Goal: Task Accomplishment & Management: Complete application form

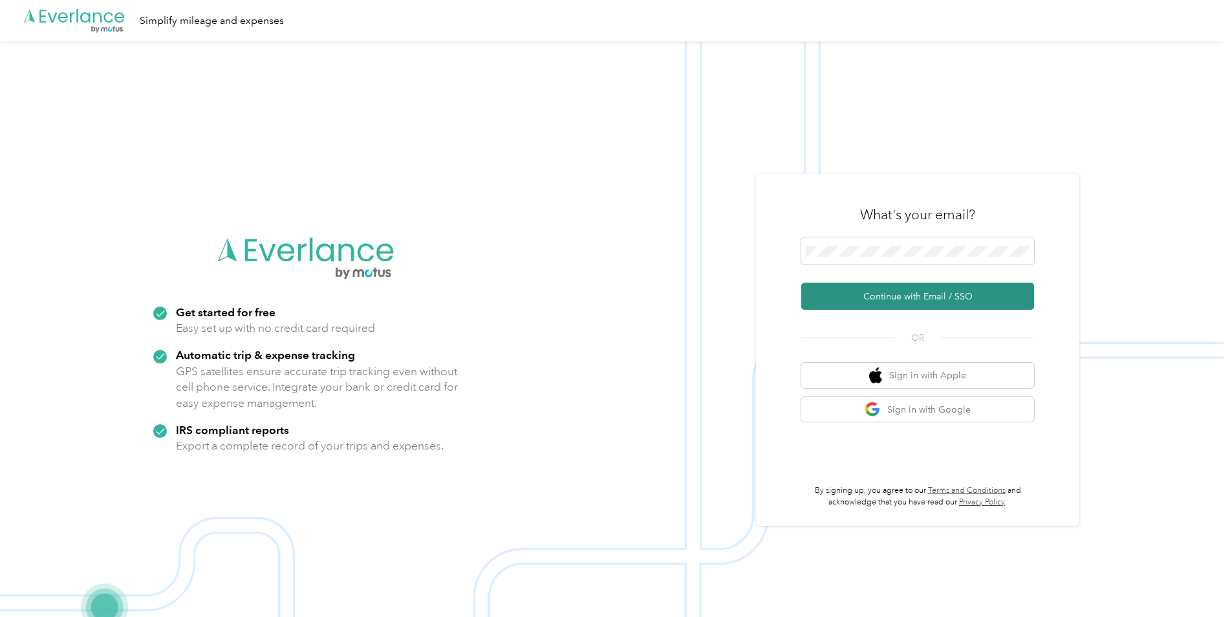
click at [838, 300] on button "Continue with Email / SSO" at bounding box center [917, 296] width 233 height 27
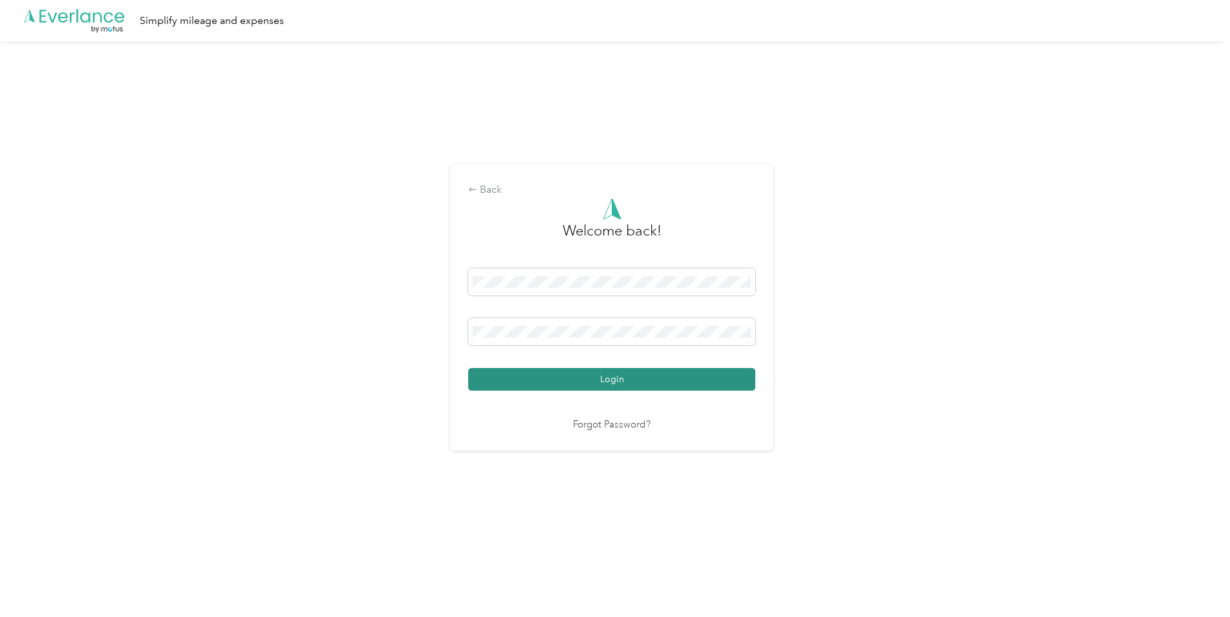
click at [639, 387] on button "Login" at bounding box center [611, 379] width 287 height 23
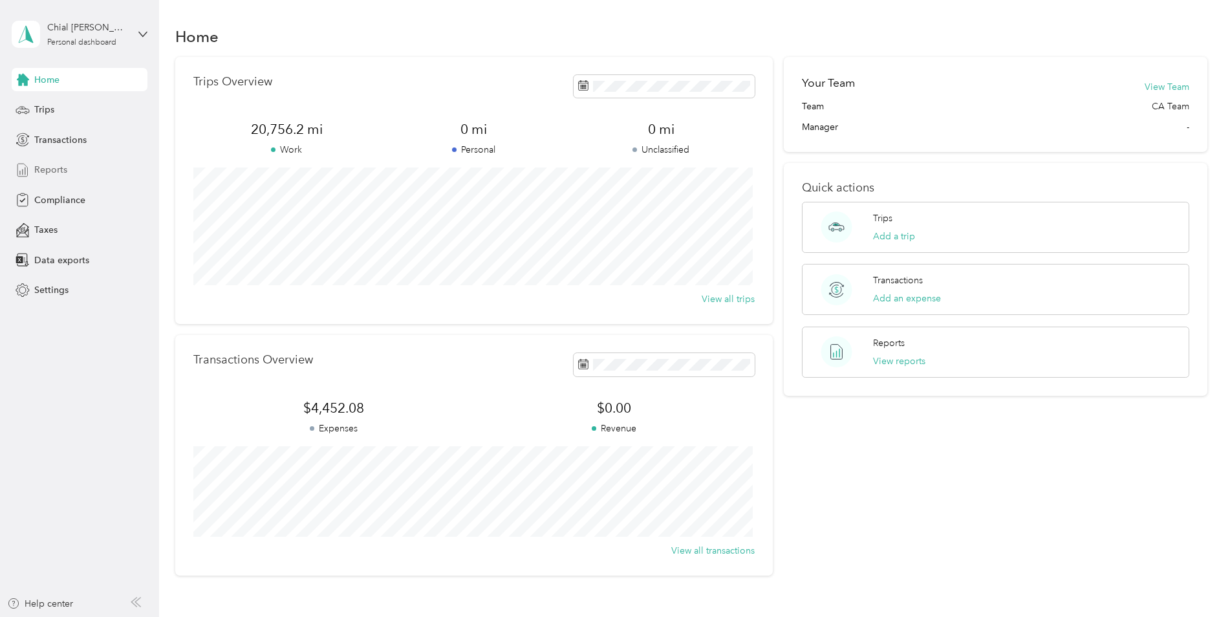
click at [59, 172] on span "Reports" at bounding box center [50, 170] width 33 height 14
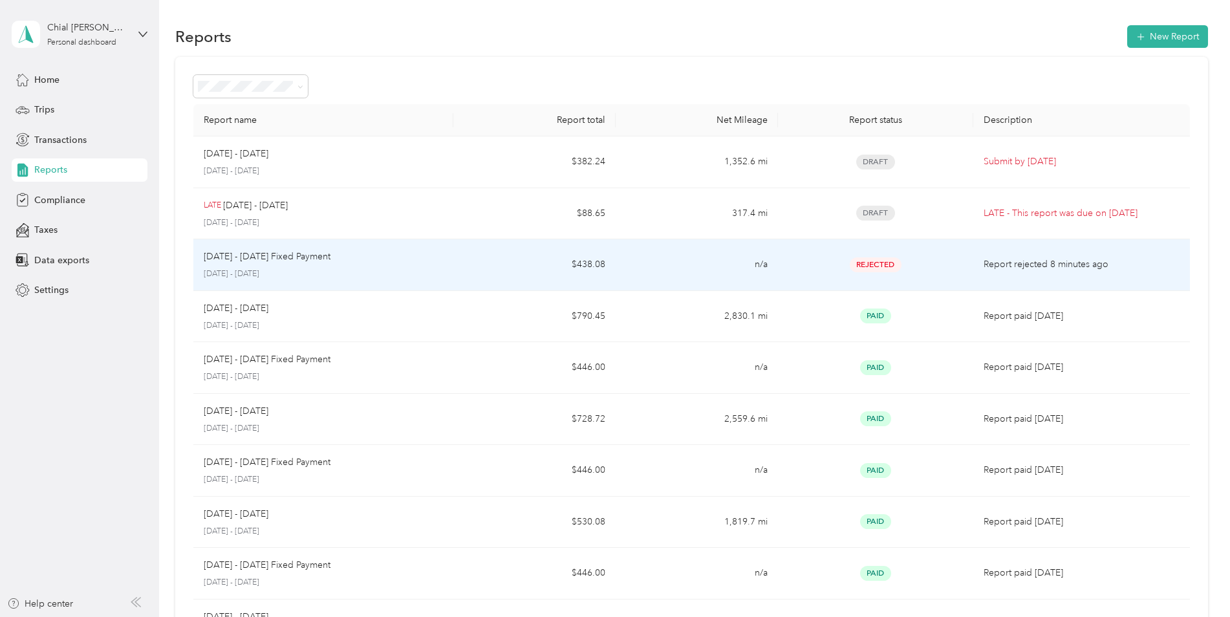
click at [871, 265] on span "Rejected" at bounding box center [876, 264] width 52 height 15
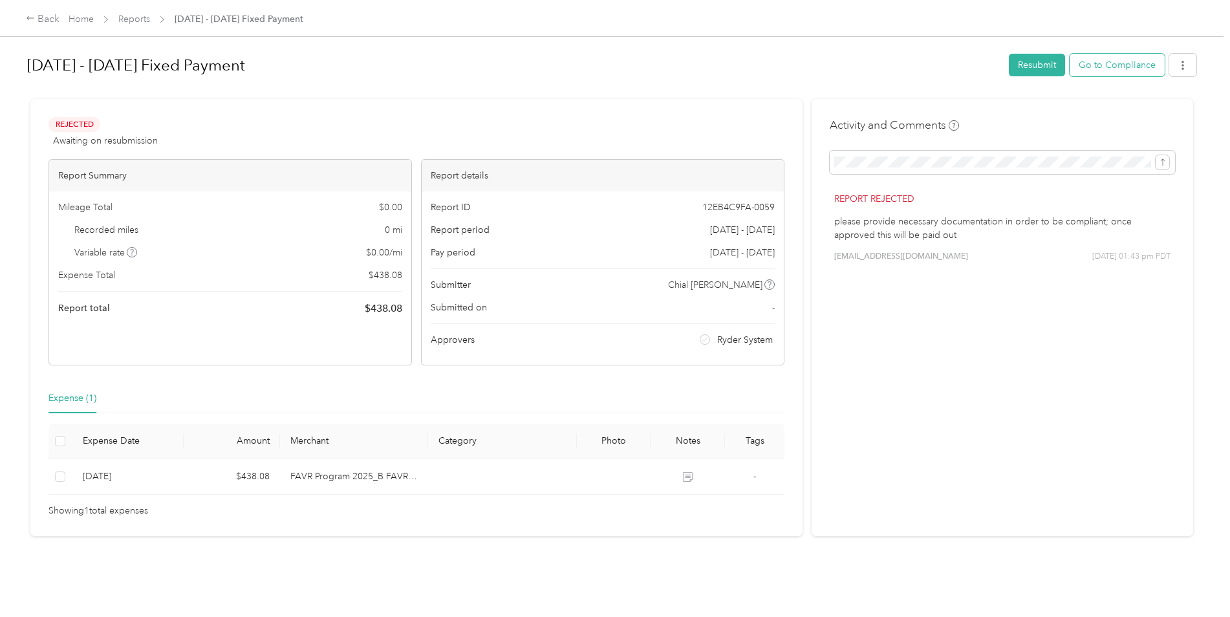
click at [1082, 64] on button "Go to Compliance" at bounding box center [1117, 65] width 95 height 23
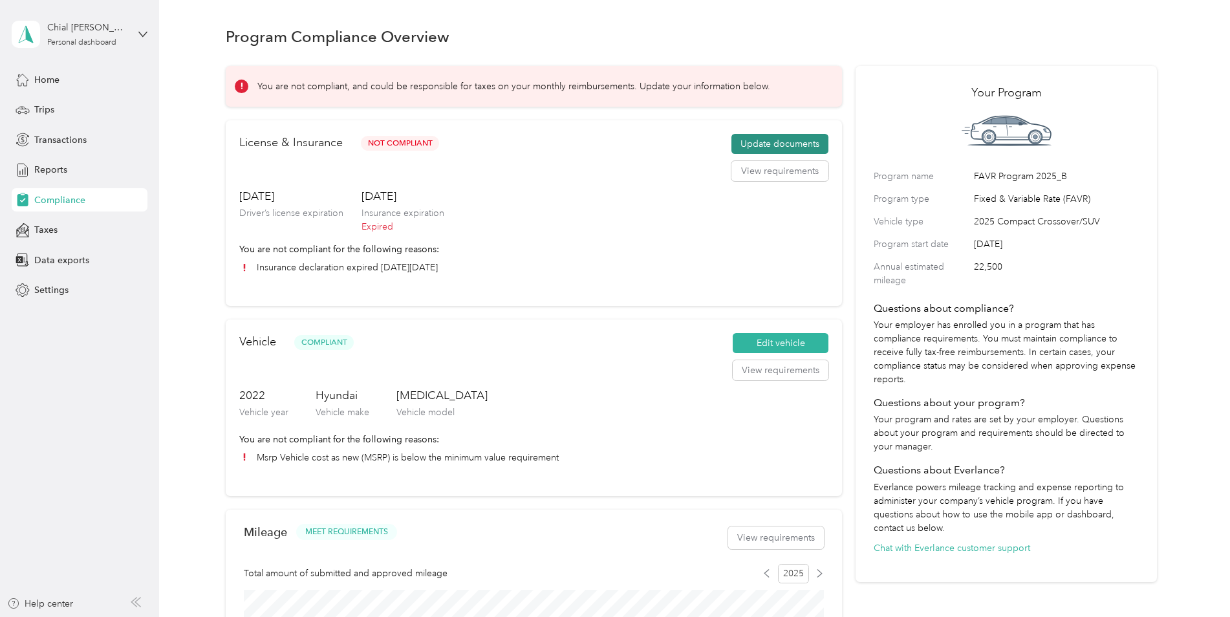
click at [750, 145] on button "Update documents" at bounding box center [780, 144] width 97 height 21
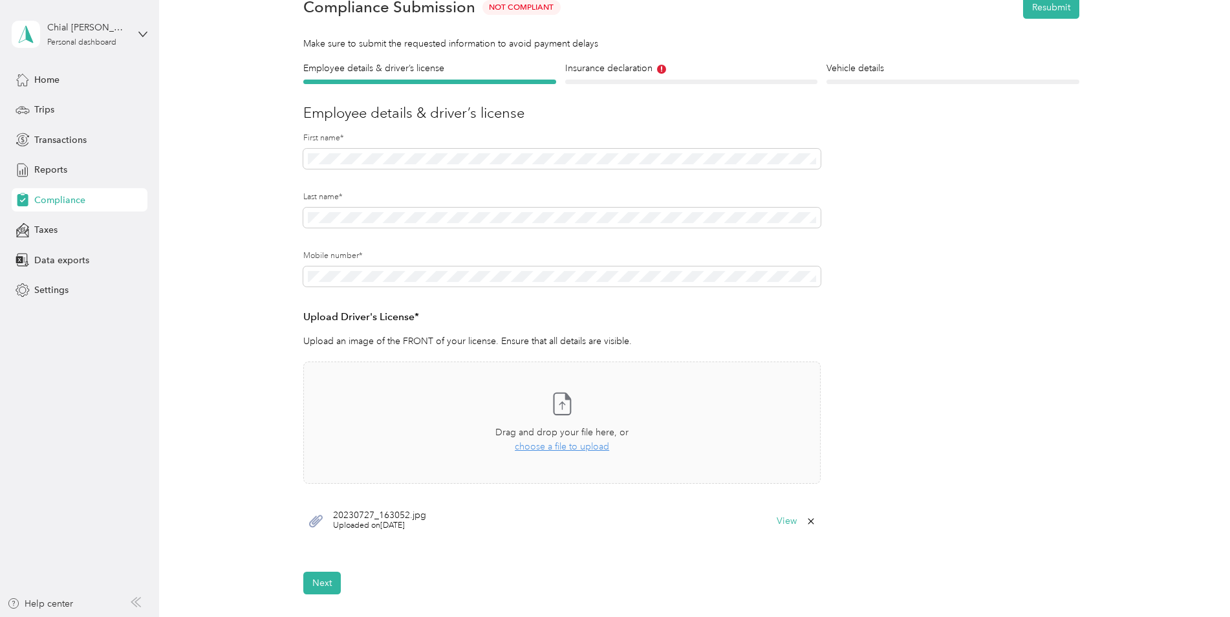
scroll to position [129, 0]
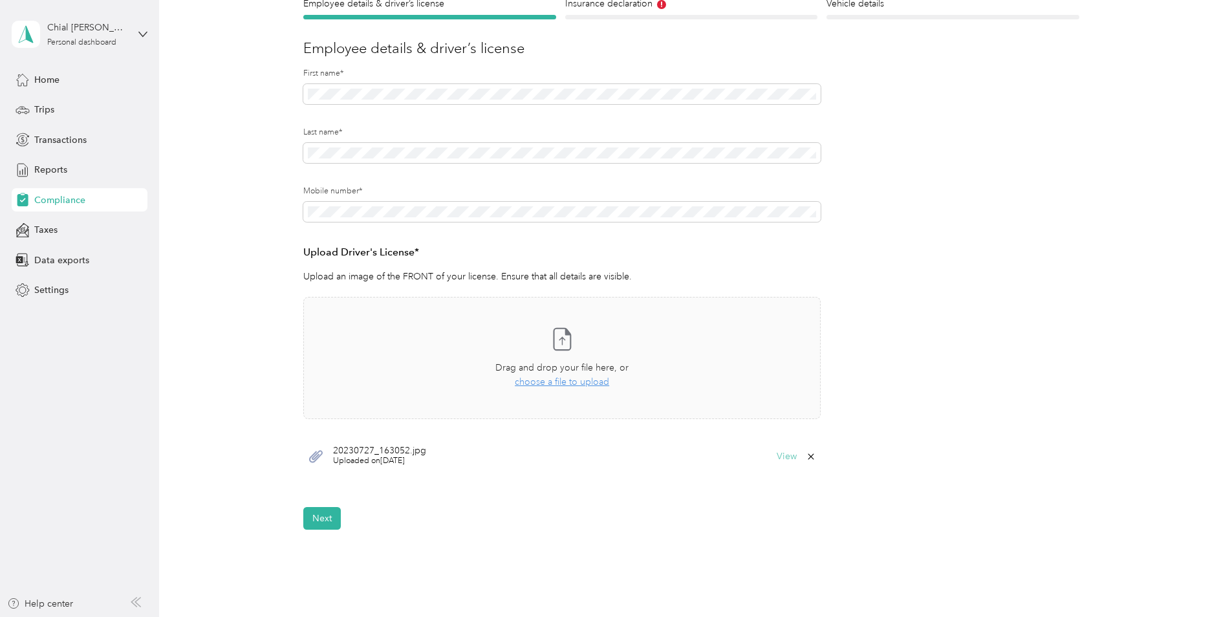
click at [785, 458] on button "View" at bounding box center [787, 456] width 20 height 9
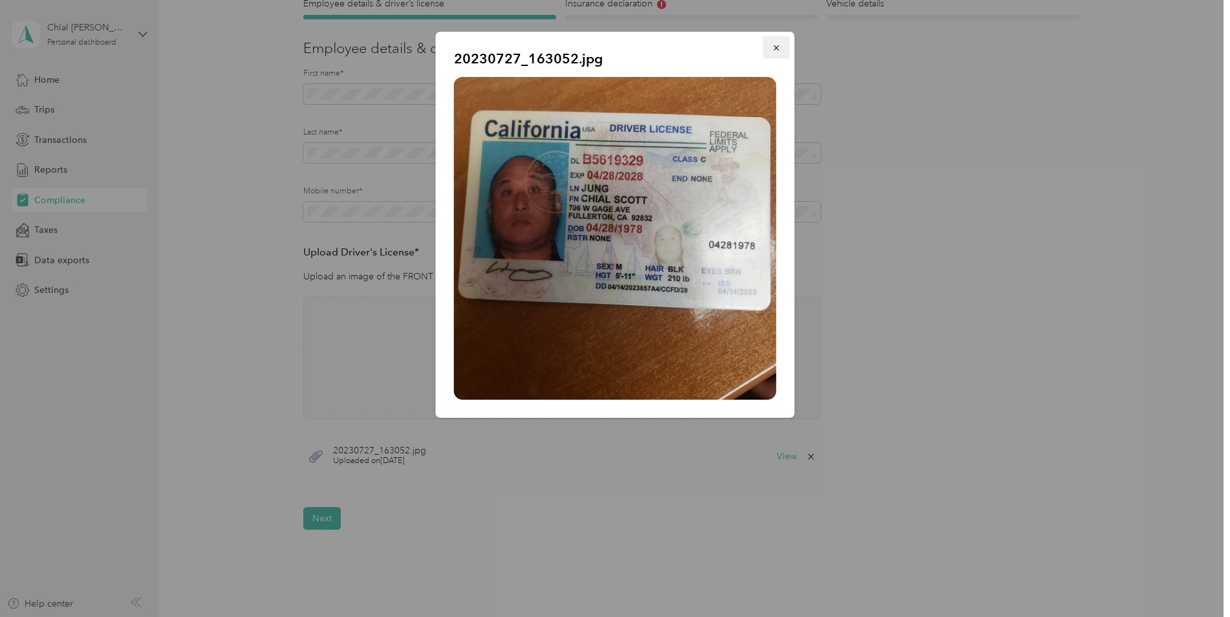
click at [780, 42] on span "button" at bounding box center [776, 47] width 9 height 11
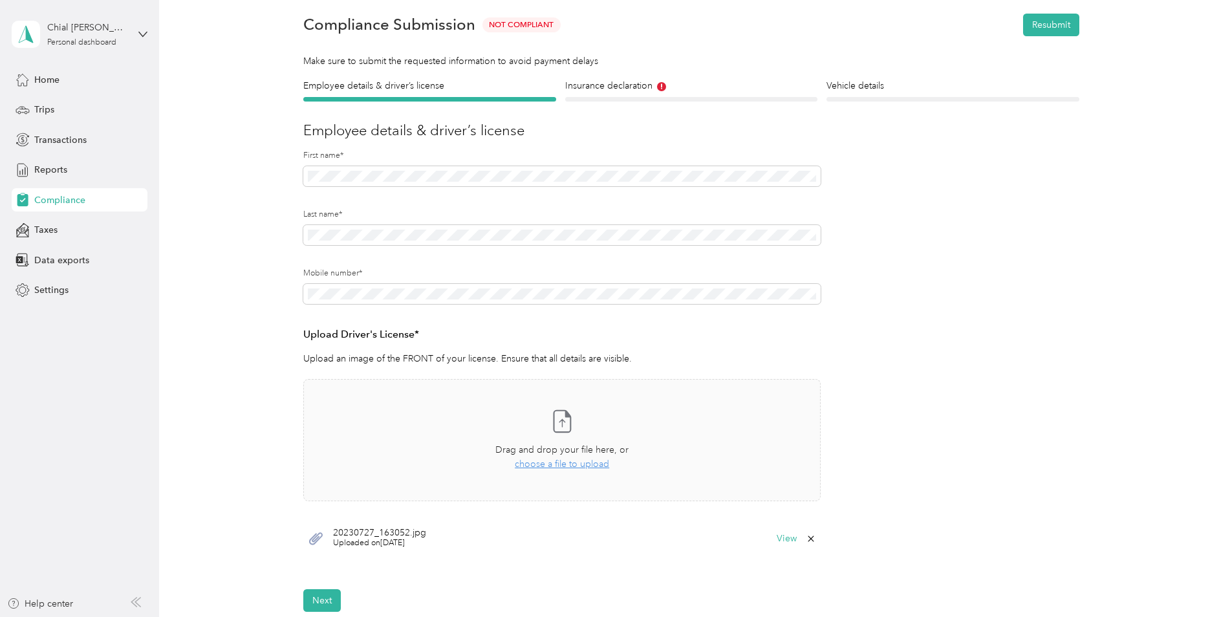
scroll to position [0, 0]
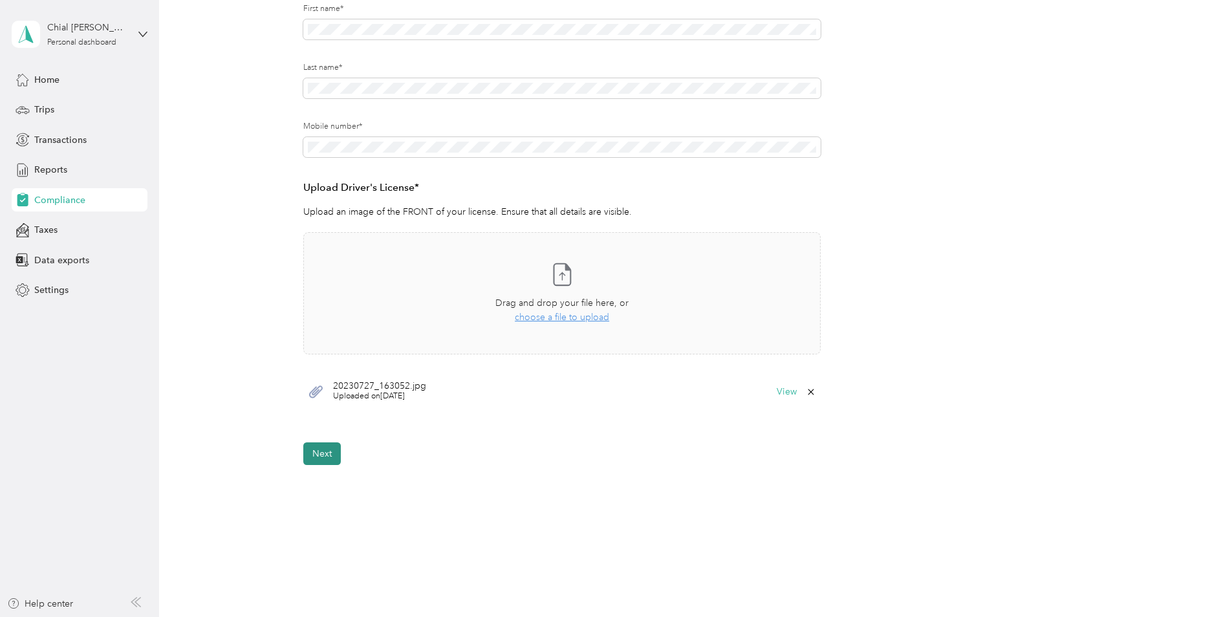
click at [326, 450] on button "Next" at bounding box center [322, 453] width 38 height 23
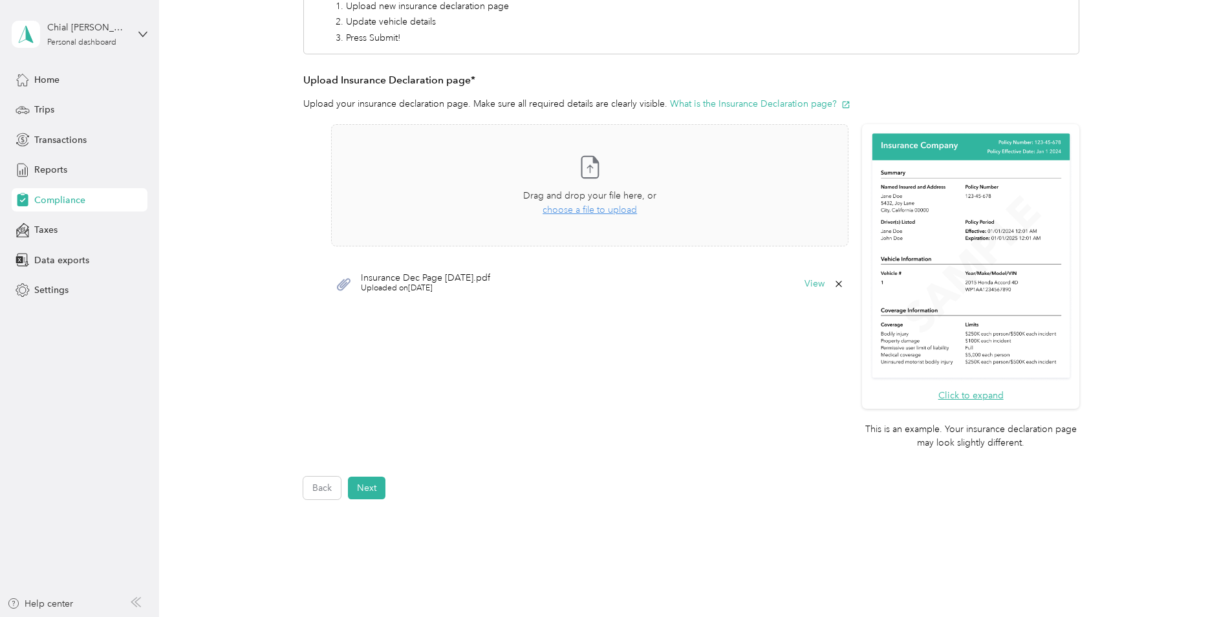
scroll to position [241, 0]
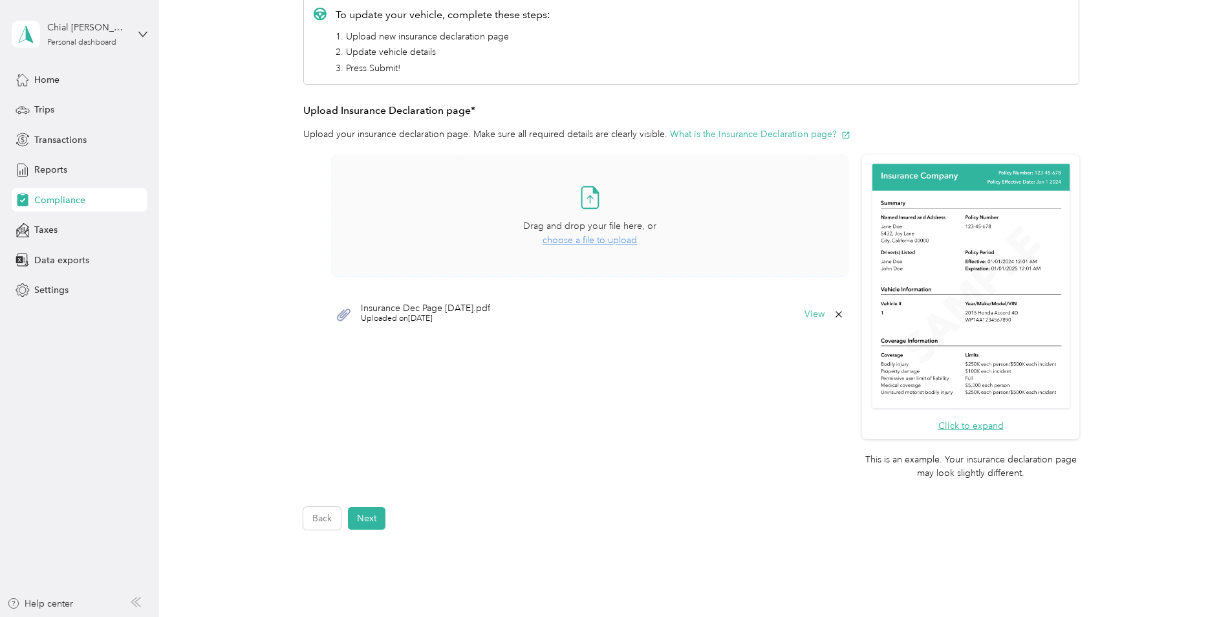
click at [569, 241] on span "choose a file to upload" at bounding box center [590, 240] width 94 height 11
click at [840, 355] on icon at bounding box center [839, 354] width 10 height 10
click at [809, 363] on button "Yes" at bounding box center [804, 363] width 25 height 21
click at [368, 521] on button "Next" at bounding box center [367, 518] width 38 height 23
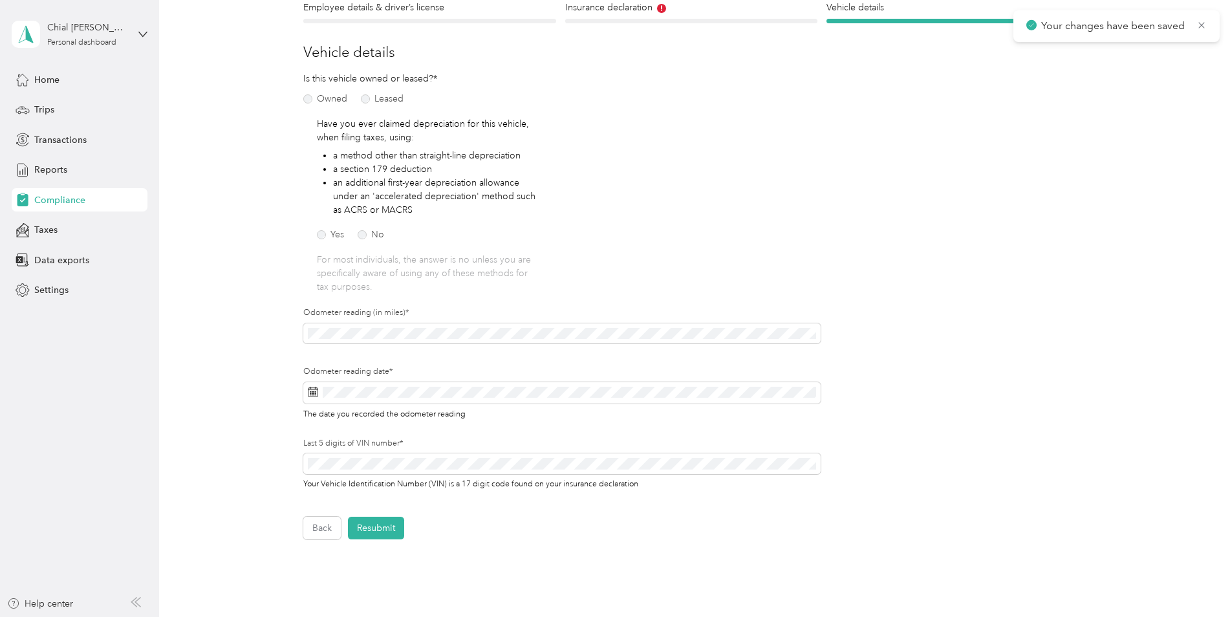
scroll to position [146, 0]
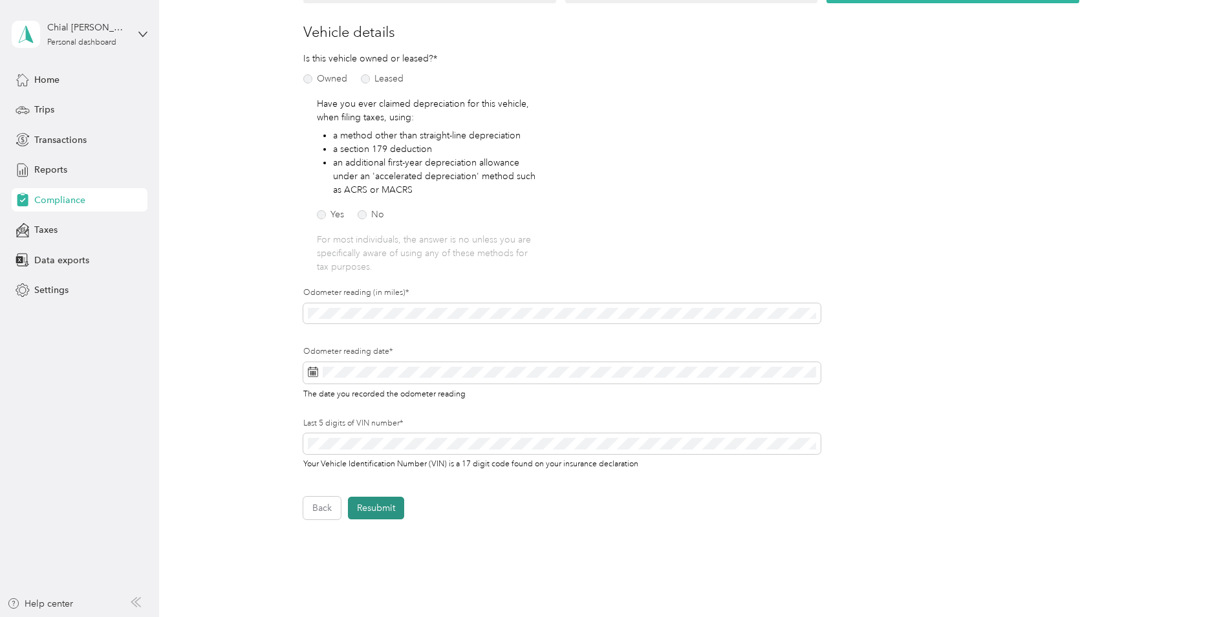
click at [375, 501] on button "Resubmit" at bounding box center [376, 508] width 56 height 23
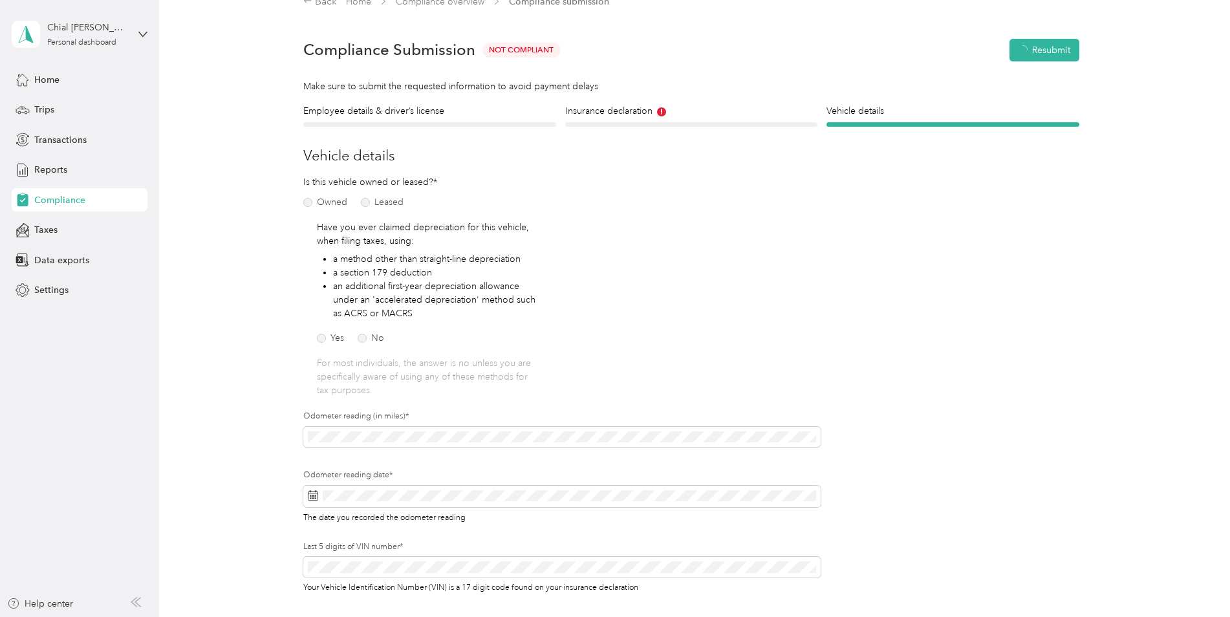
scroll to position [16, 0]
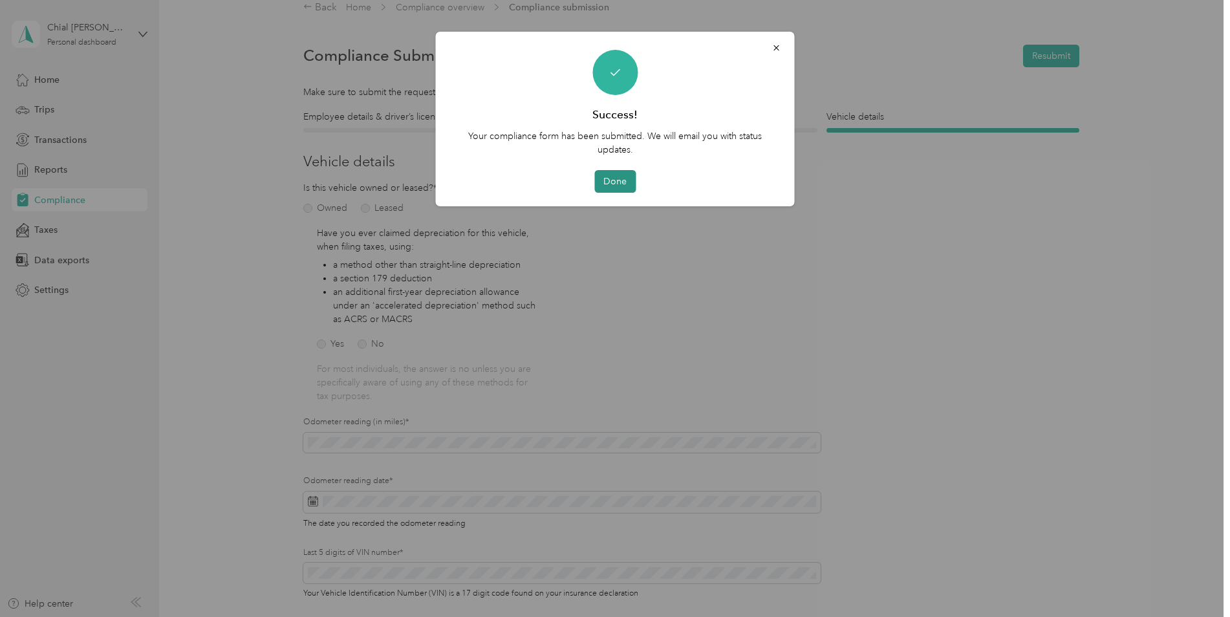
click at [612, 183] on button "Done" at bounding box center [614, 181] width 41 height 23
